Goal: Navigation & Orientation: Find specific page/section

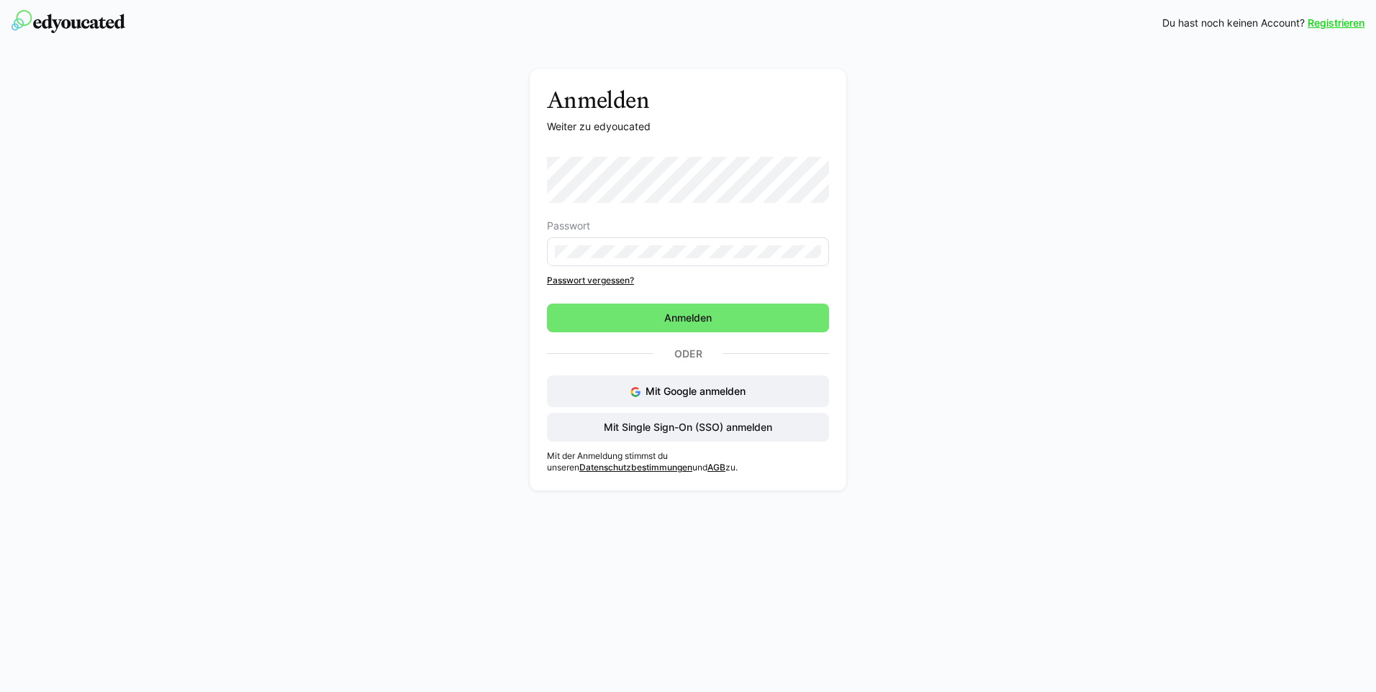
click at [596, 242] on eds-input at bounding box center [688, 252] width 282 height 29
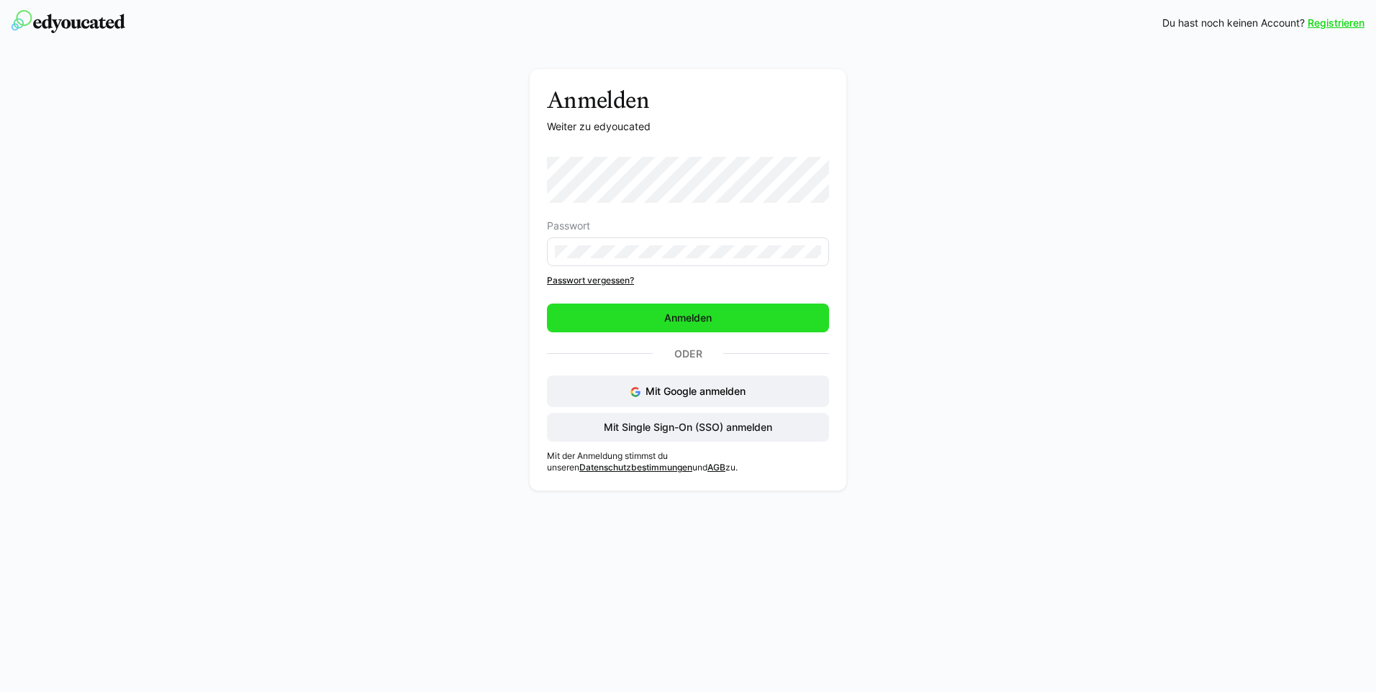
click at [633, 317] on span "Anmelden" at bounding box center [688, 318] width 282 height 29
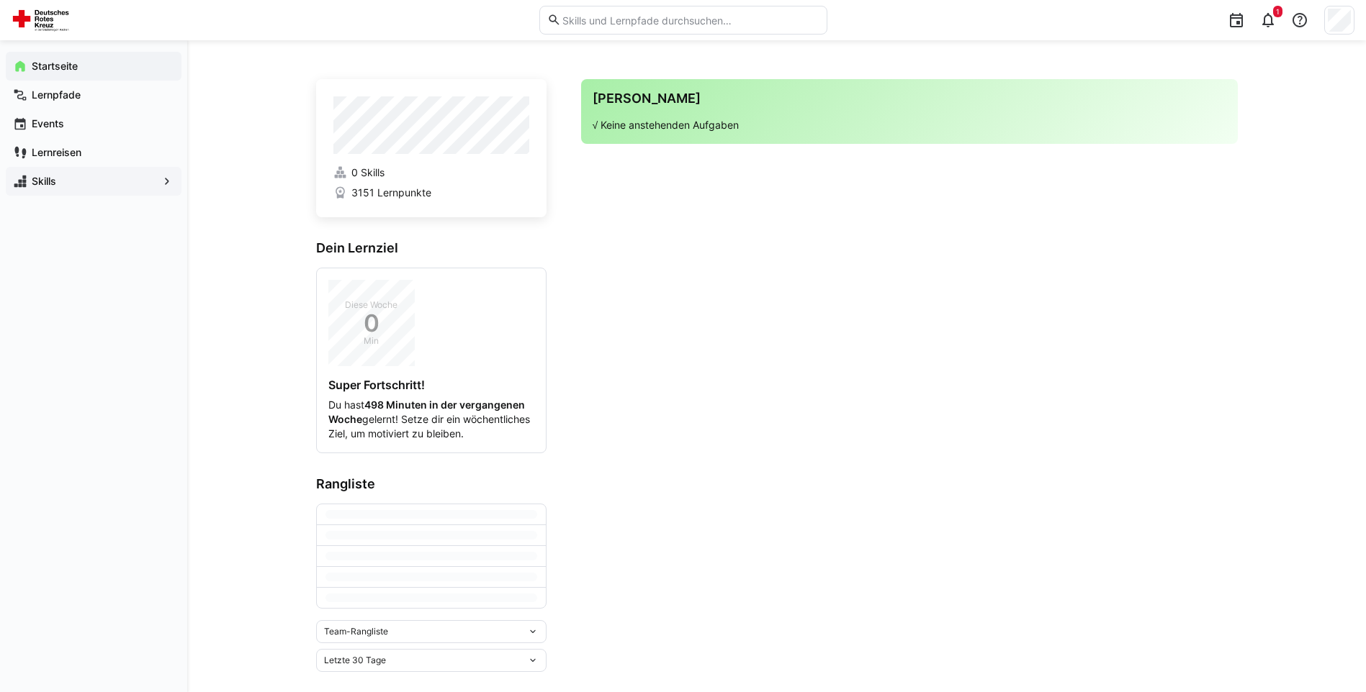
click at [0, 0] on app-navigation-label "Skills" at bounding box center [0, 0] width 0 height 0
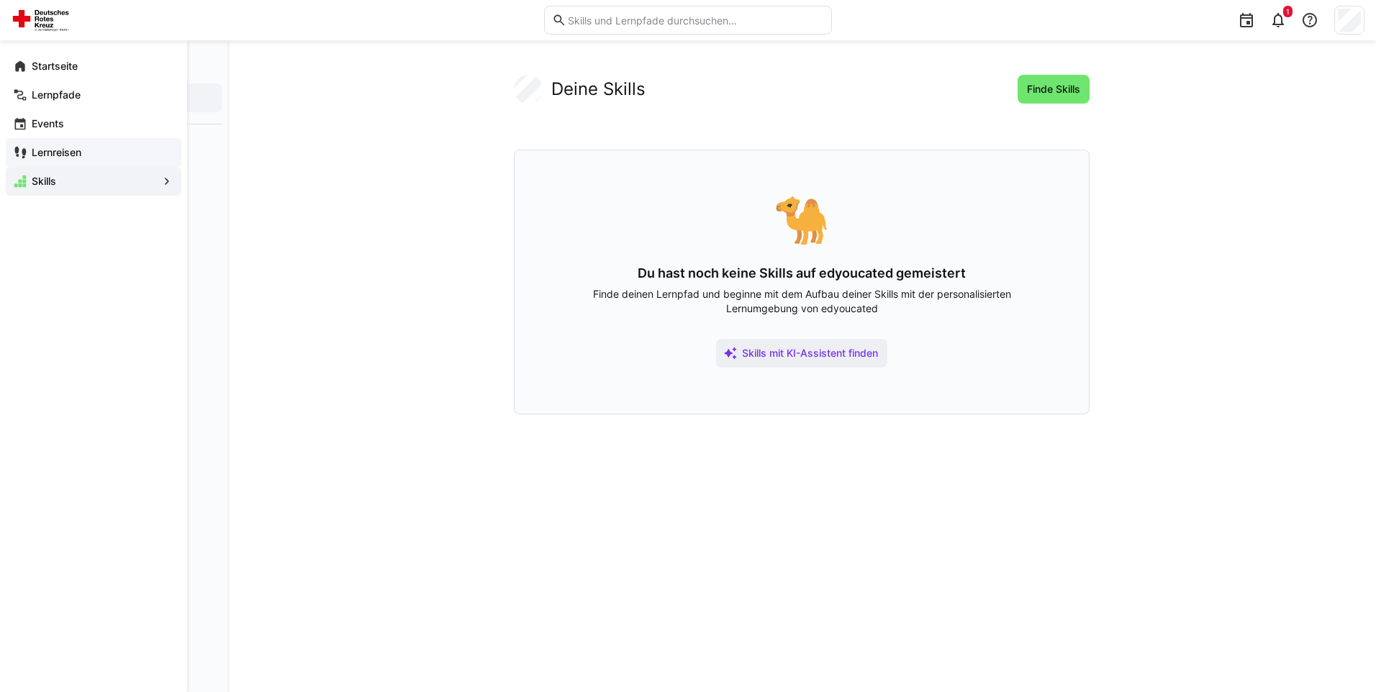
click at [94, 161] on div "Lernreisen" at bounding box center [94, 152] width 176 height 29
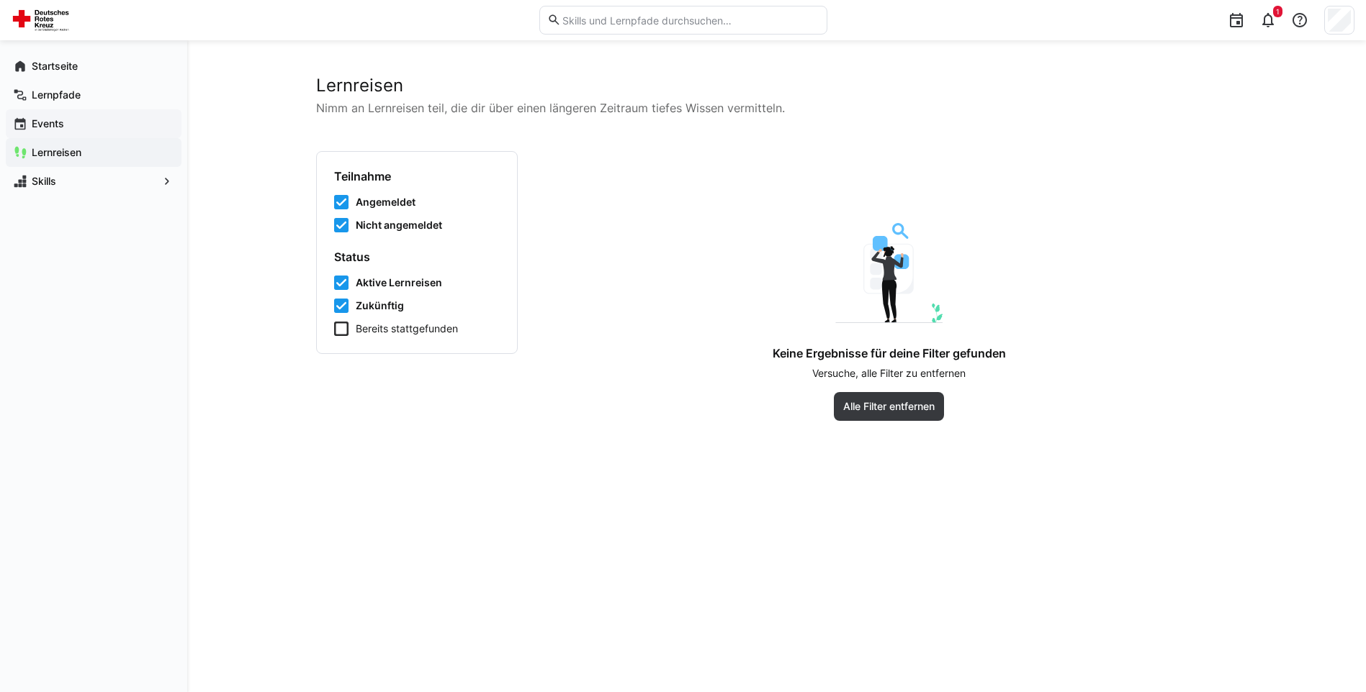
click at [96, 129] on span "Events" at bounding box center [102, 124] width 145 height 14
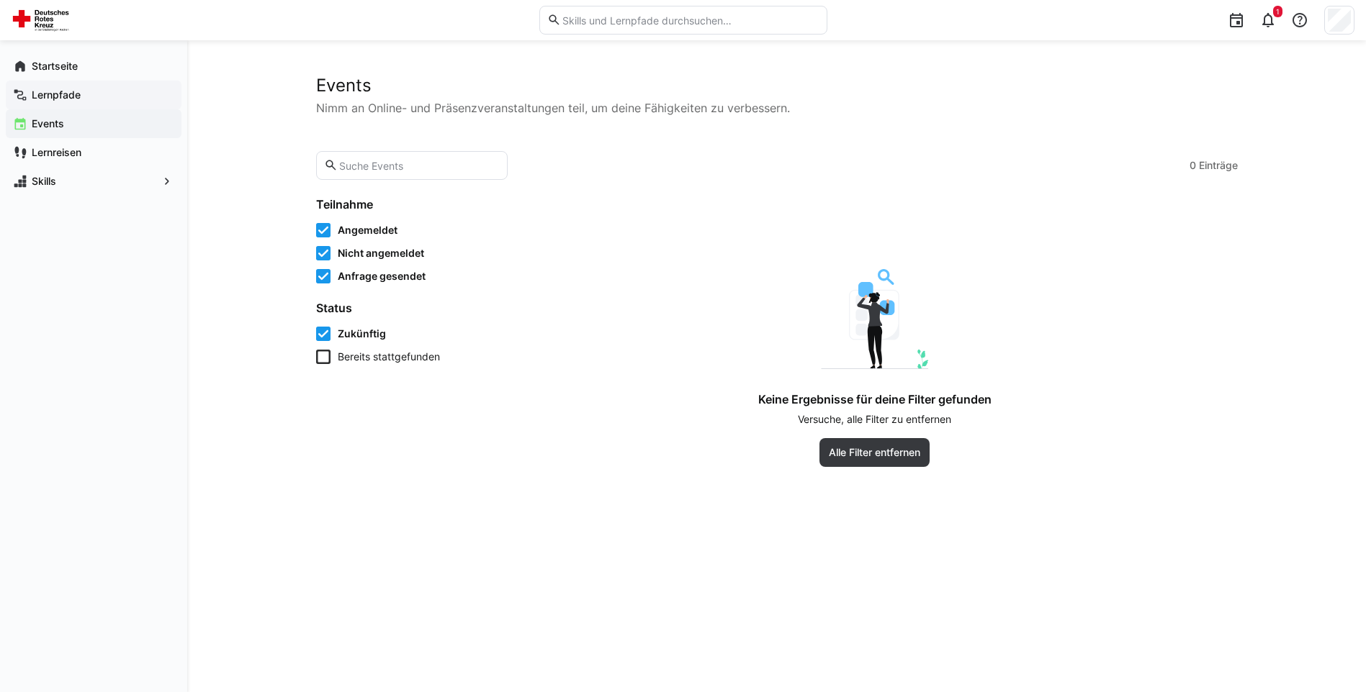
click at [98, 103] on div "Lernpfade" at bounding box center [94, 95] width 176 height 29
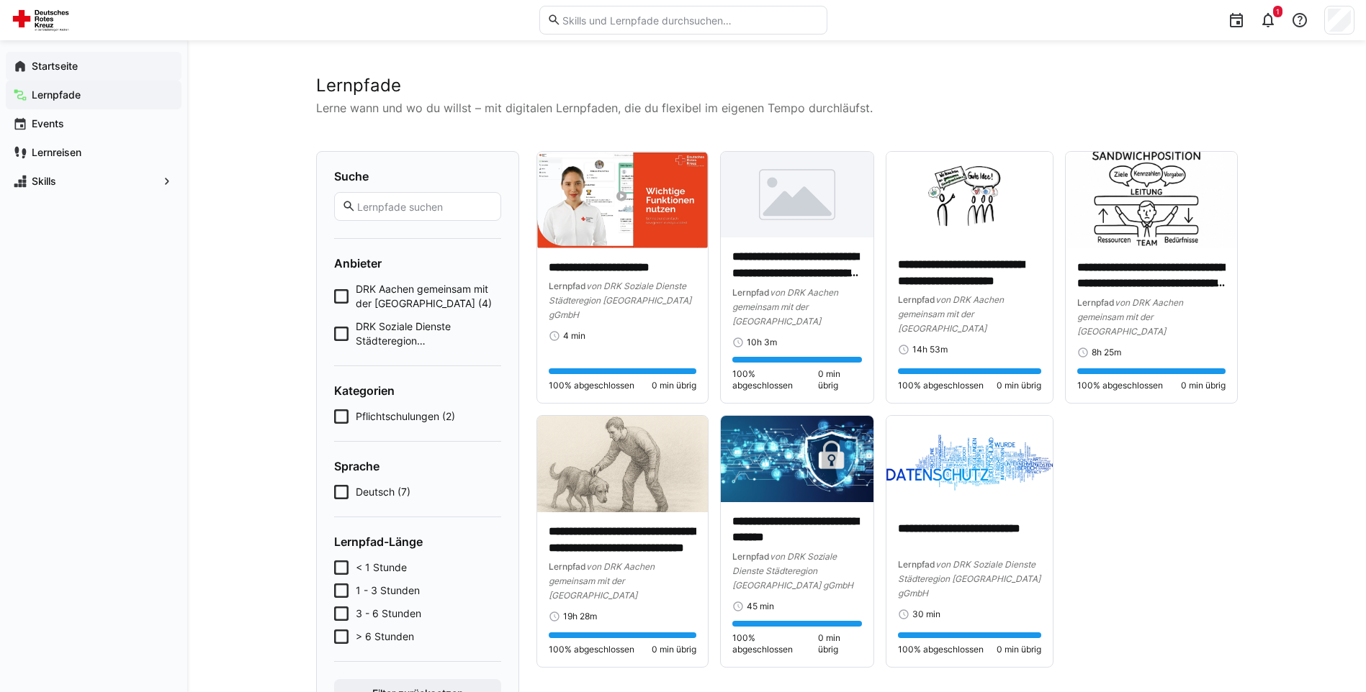
click at [117, 71] on span "Startseite" at bounding box center [102, 66] width 145 height 14
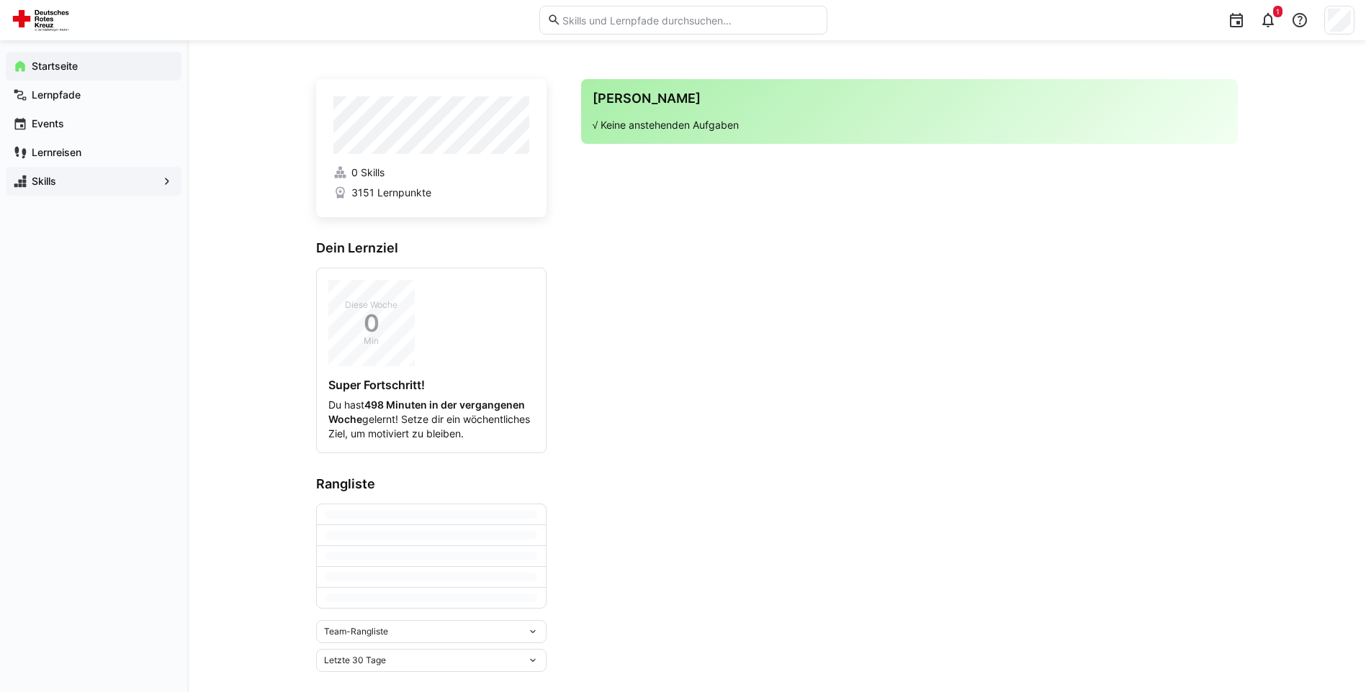
click at [63, 179] on span "Skills" at bounding box center [94, 181] width 128 height 14
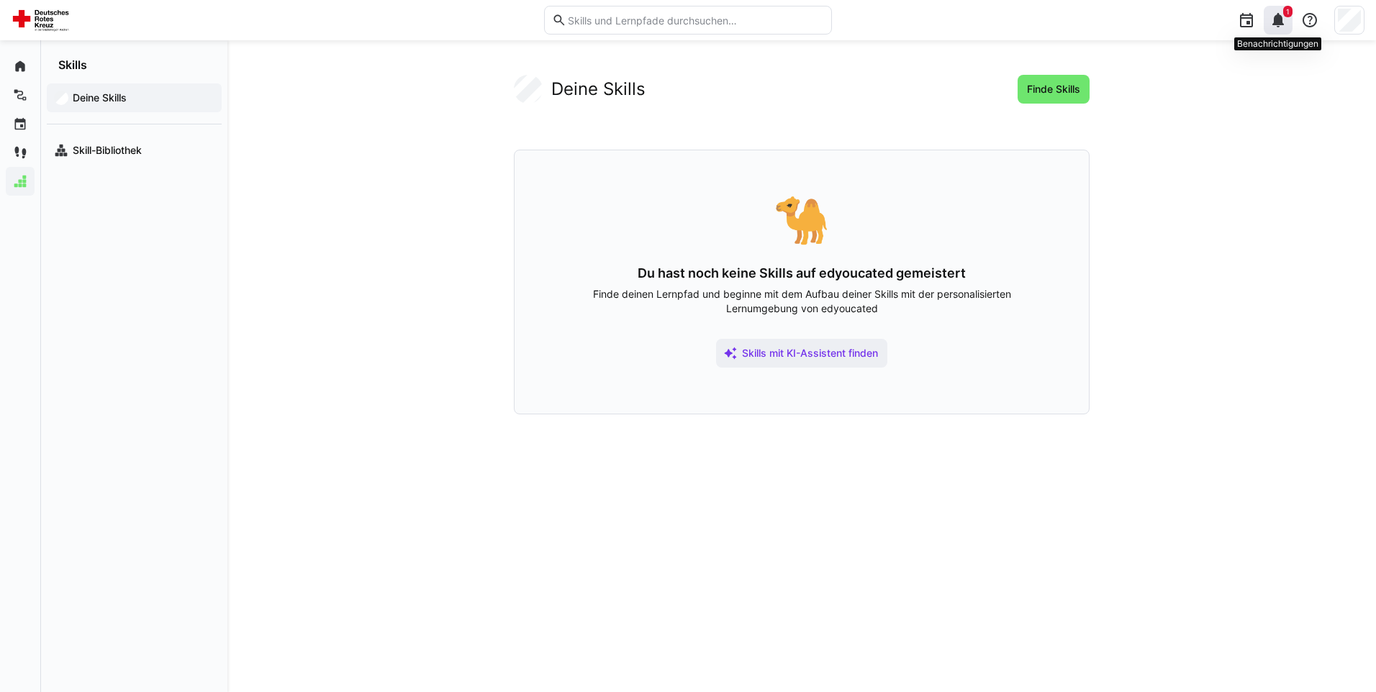
click at [1276, 19] on eds-icon at bounding box center [1278, 20] width 17 height 17
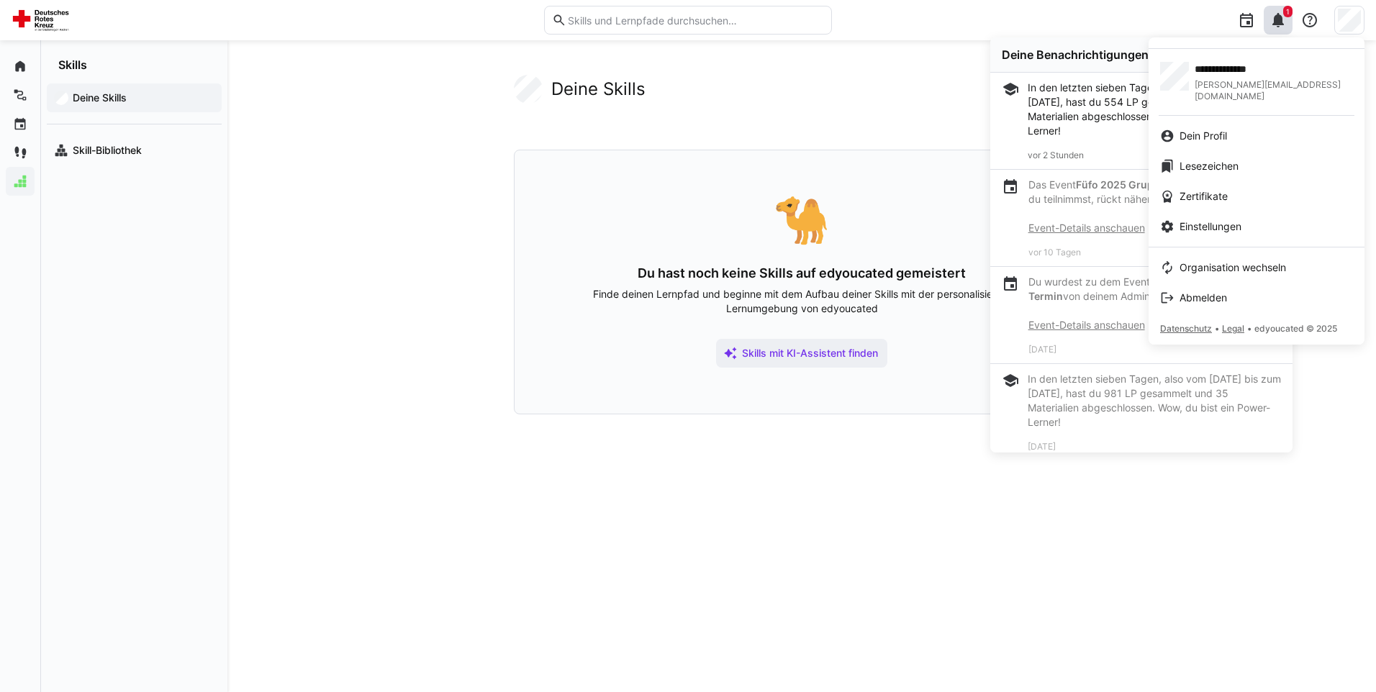
click at [1114, 204] on div at bounding box center [688, 346] width 1376 height 692
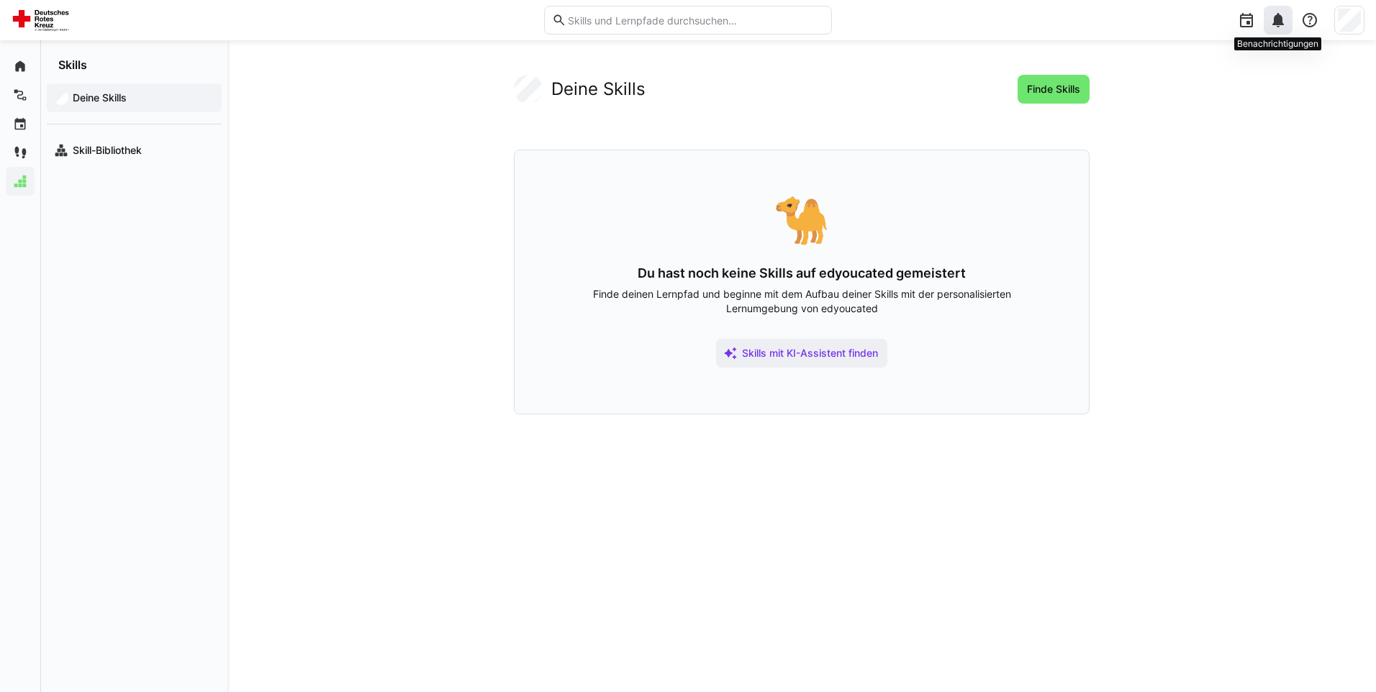
click at [1278, 24] on eds-icon at bounding box center [1278, 20] width 17 height 17
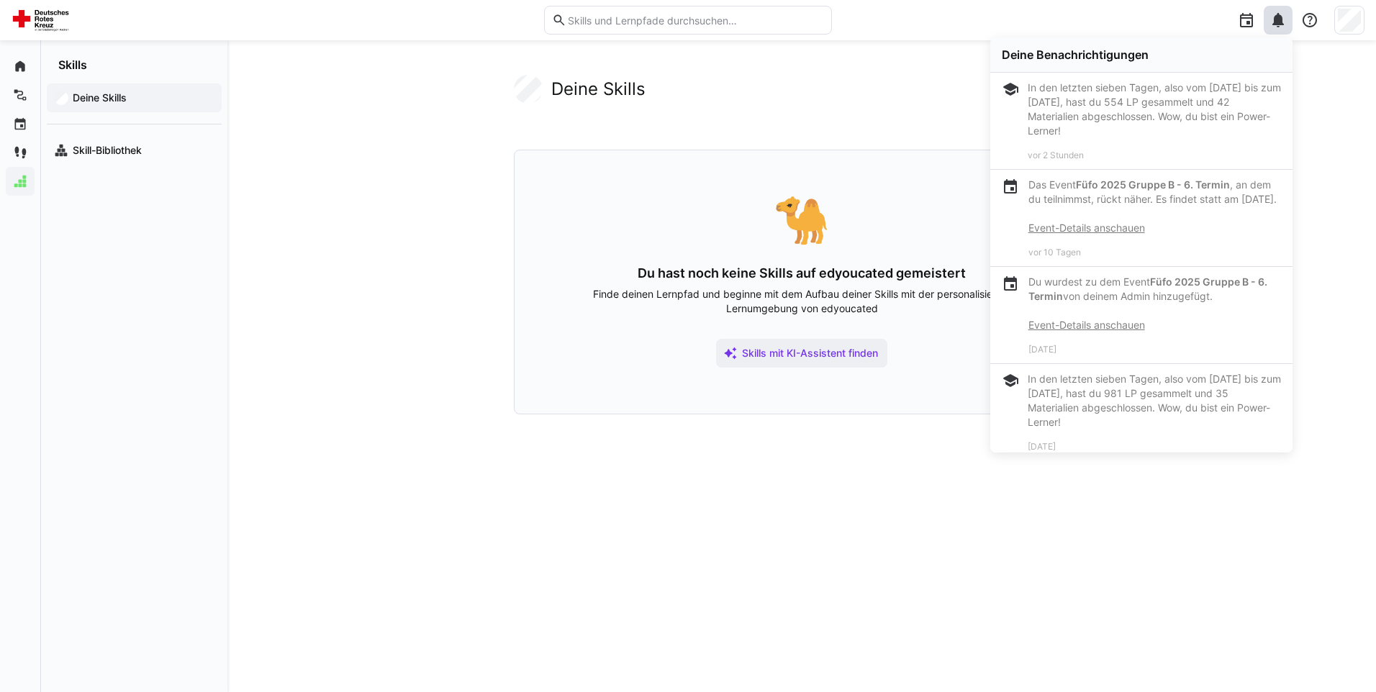
click at [1346, 36] on div "Deine Benachrichtigungen In den letzten sieben Tagen, also vom [DATE] bis zum […" at bounding box center [1103, 20] width 523 height 40
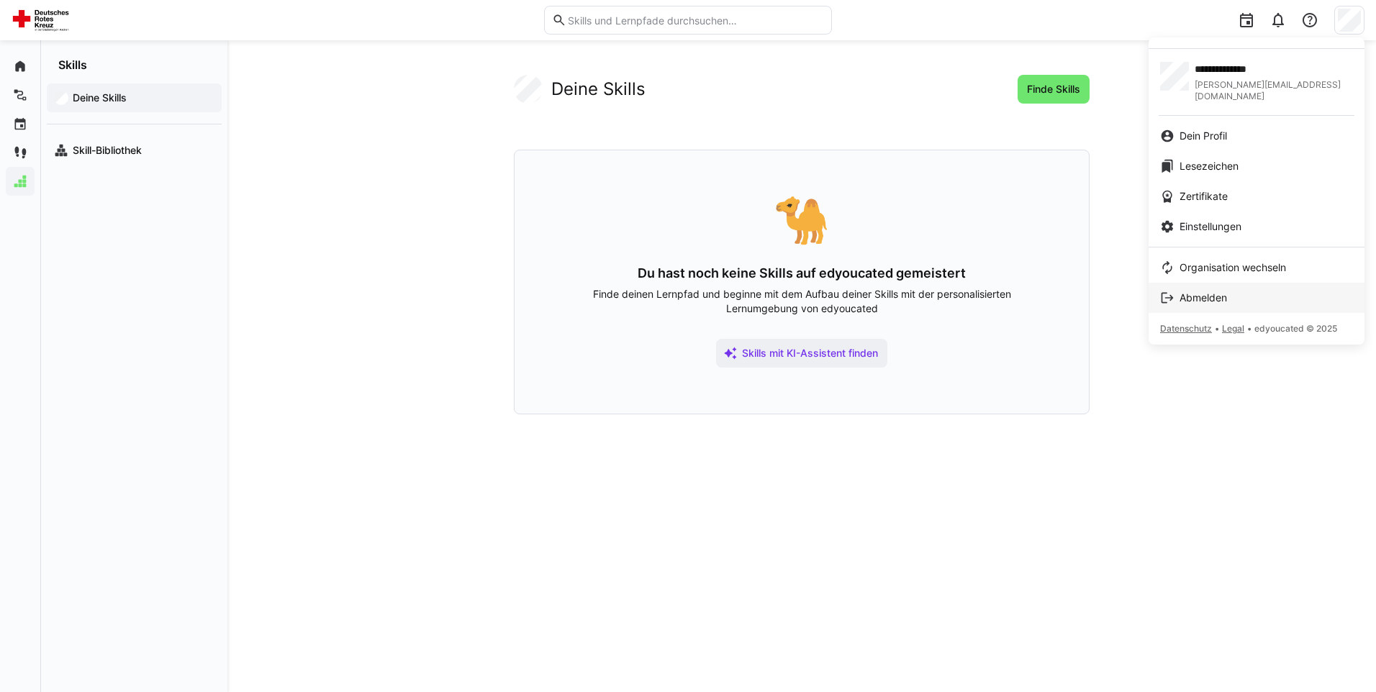
click at [1200, 283] on link "Abmelden" at bounding box center [1257, 298] width 216 height 30
